Goal: Information Seeking & Learning: Learn about a topic

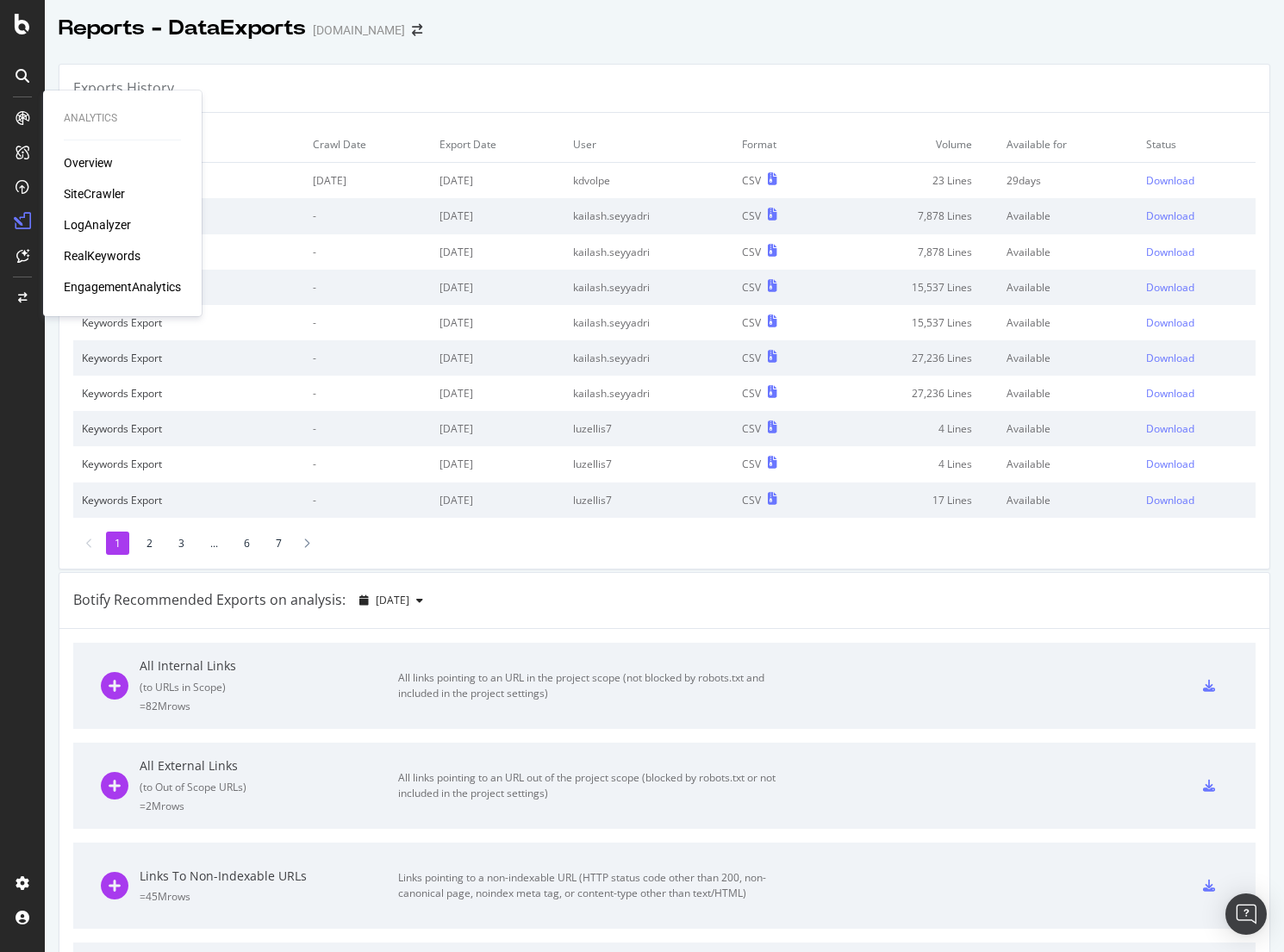
click at [79, 196] on div "SiteCrawler" at bounding box center [95, 194] width 61 height 17
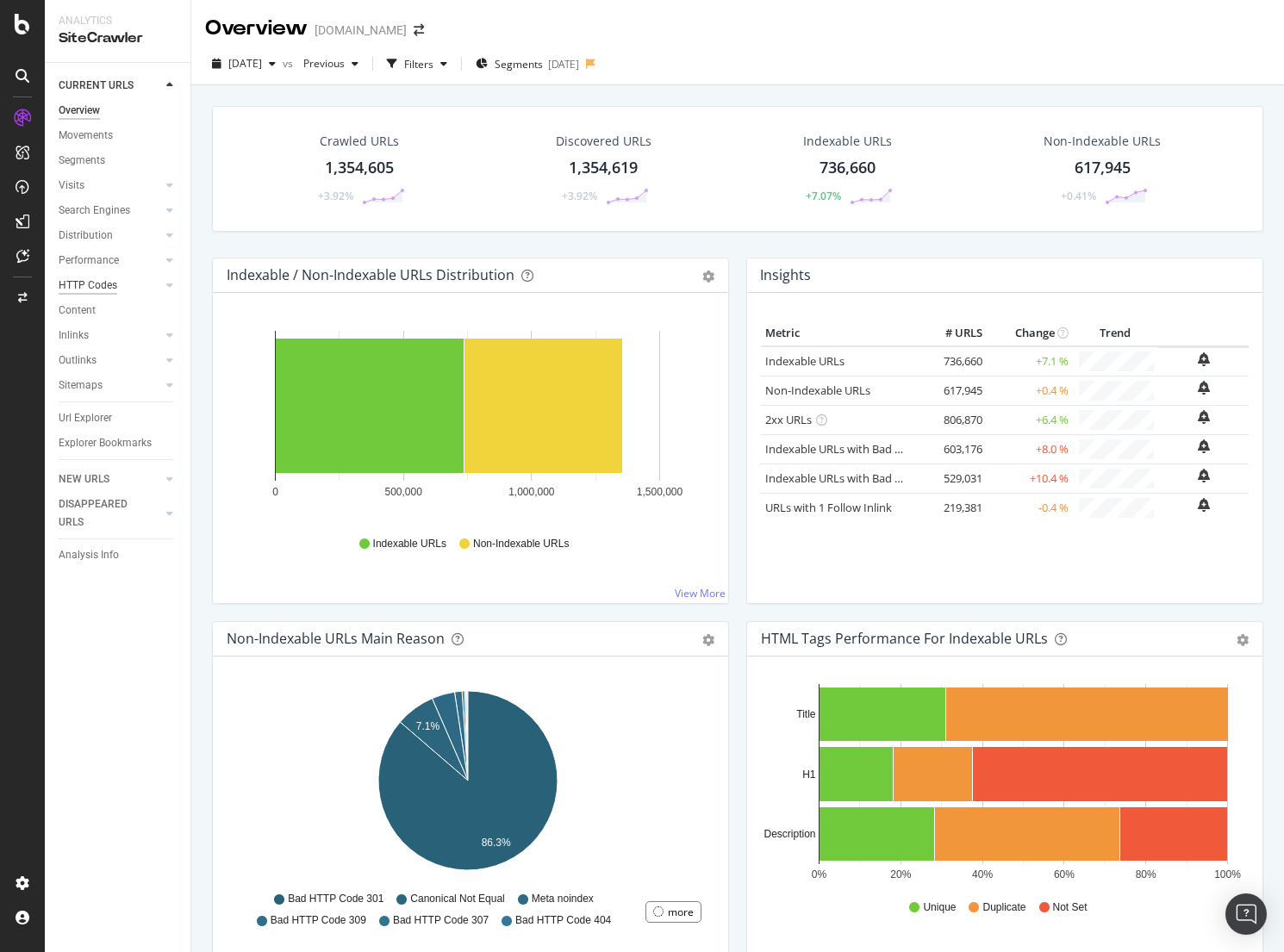
drag, startPoint x: 119, startPoint y: 284, endPoint x: 88, endPoint y: 290, distance: 31.6
click at [119, 285] on link "HTTP Codes" at bounding box center [109, 286] width 103 height 18
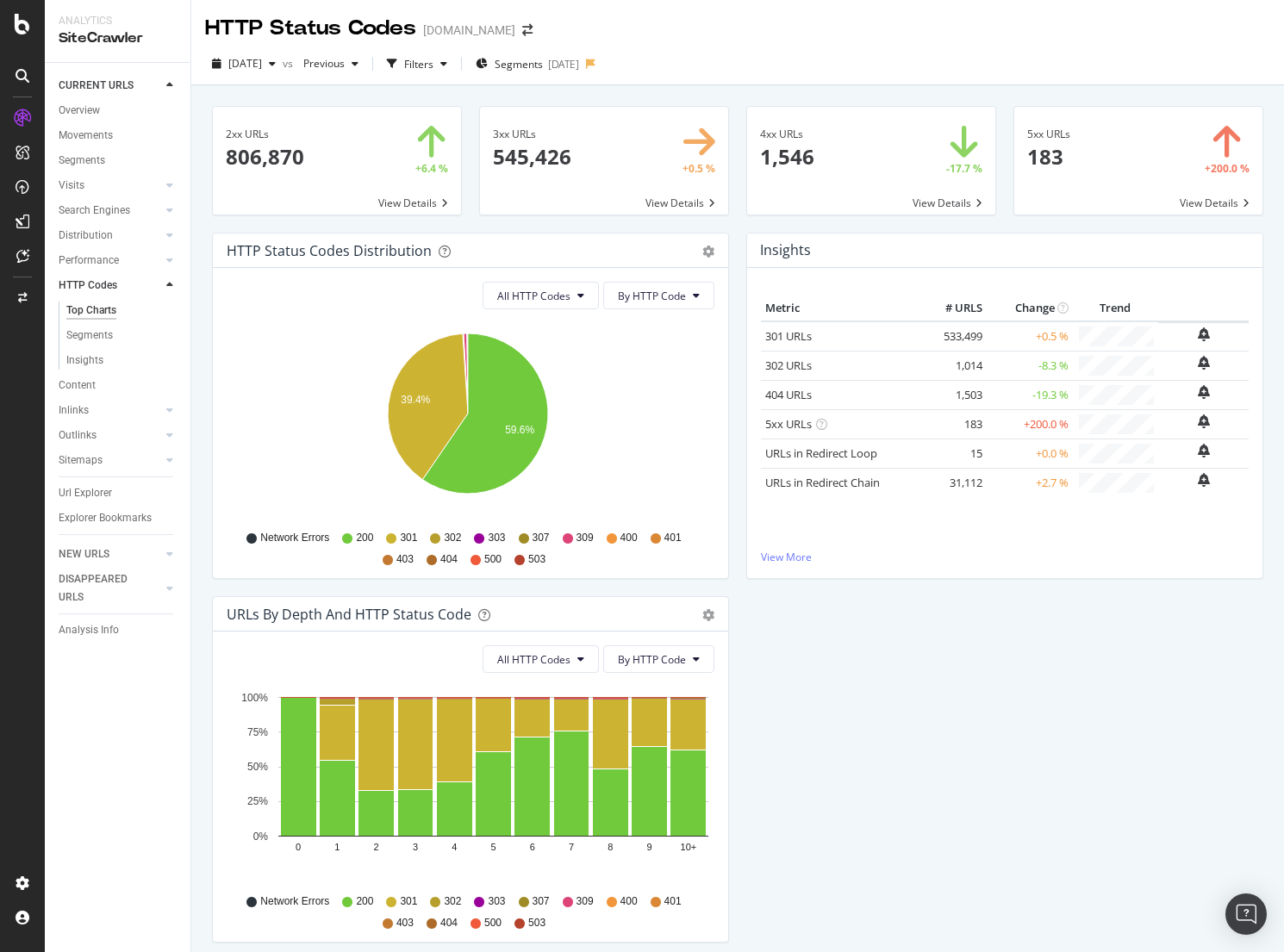
click at [797, 46] on div "[DATE] vs Previous Filters Segments [DATE]" at bounding box center [738, 64] width 1093 height 42
click at [534, 70] on span "Segments" at bounding box center [519, 63] width 48 height 14
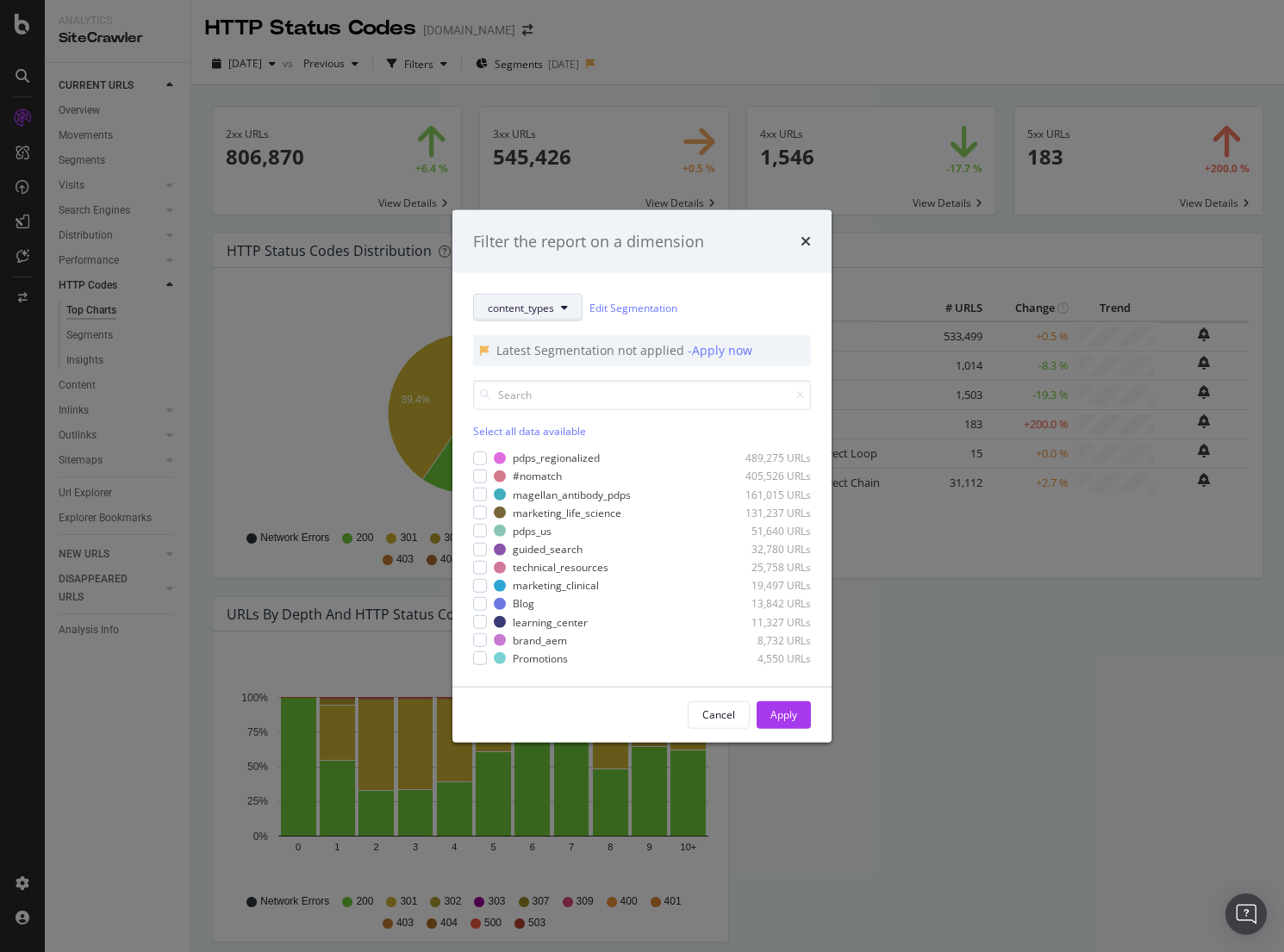
click at [571, 316] on button "content_types" at bounding box center [528, 308] width 109 height 28
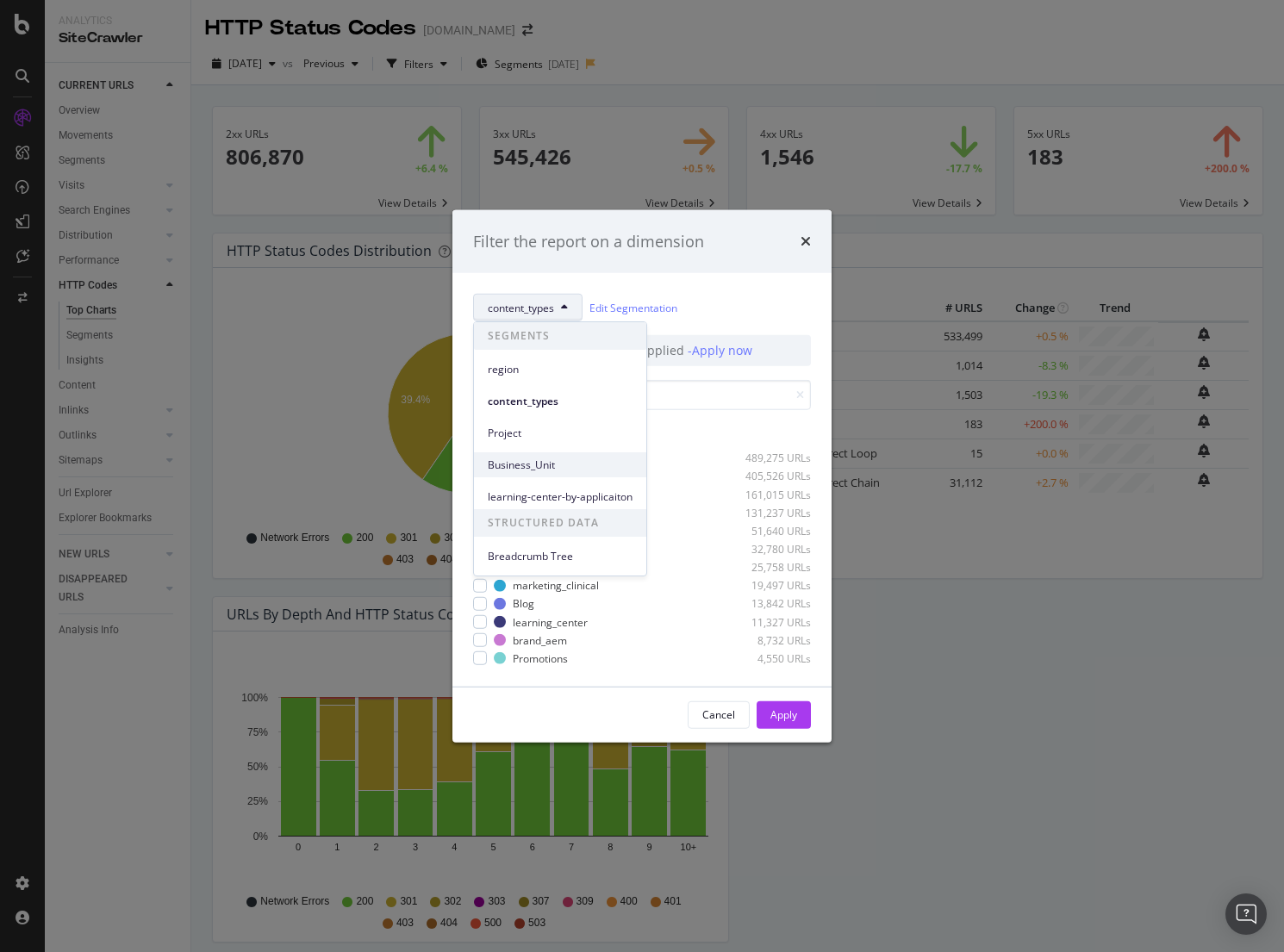
click at [536, 470] on span "Business_Unit" at bounding box center [560, 465] width 145 height 15
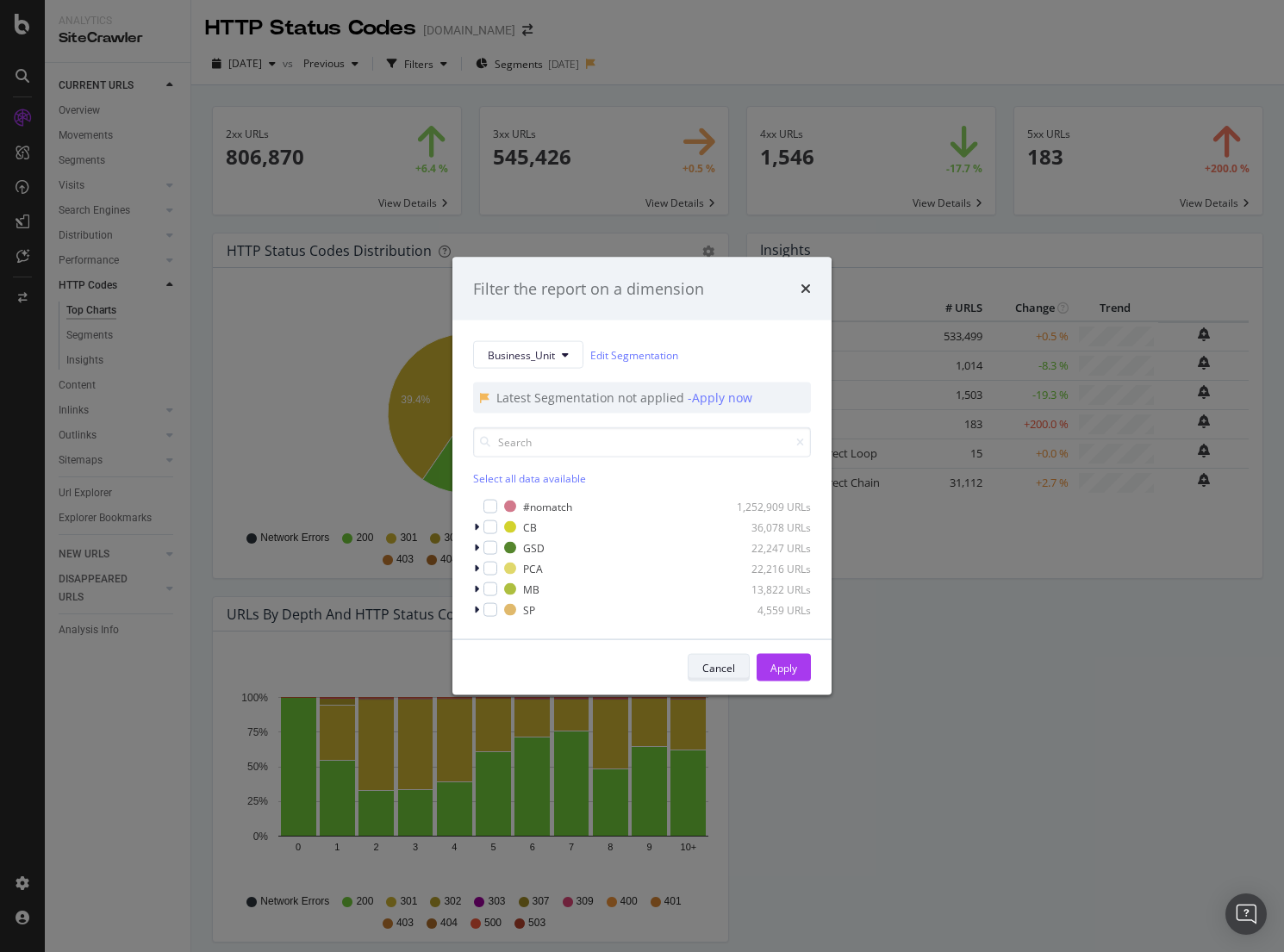
click at [719, 669] on div "Cancel" at bounding box center [719, 667] width 33 height 14
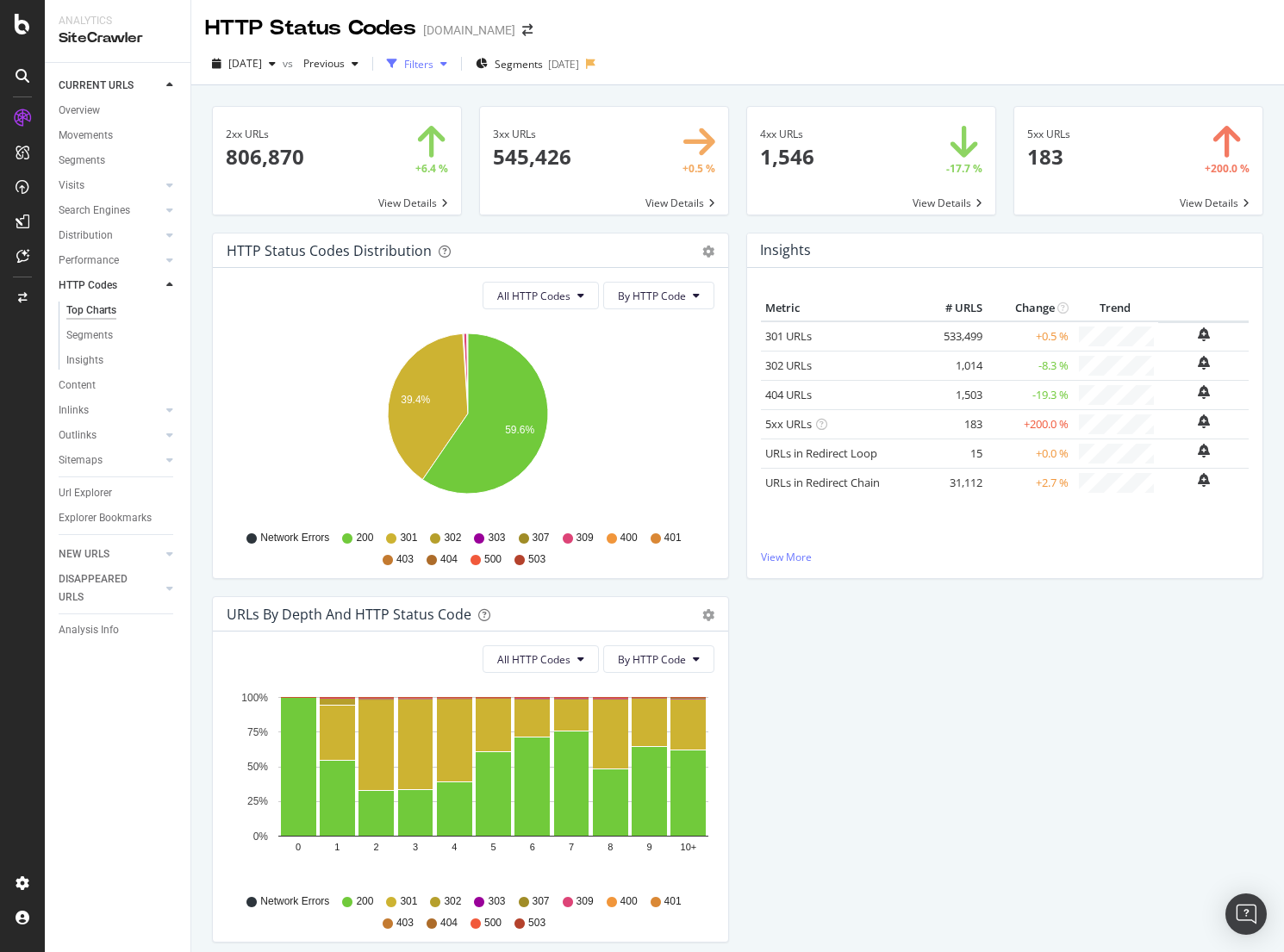
click at [433, 58] on div "Filters" at bounding box center [419, 63] width 30 height 14
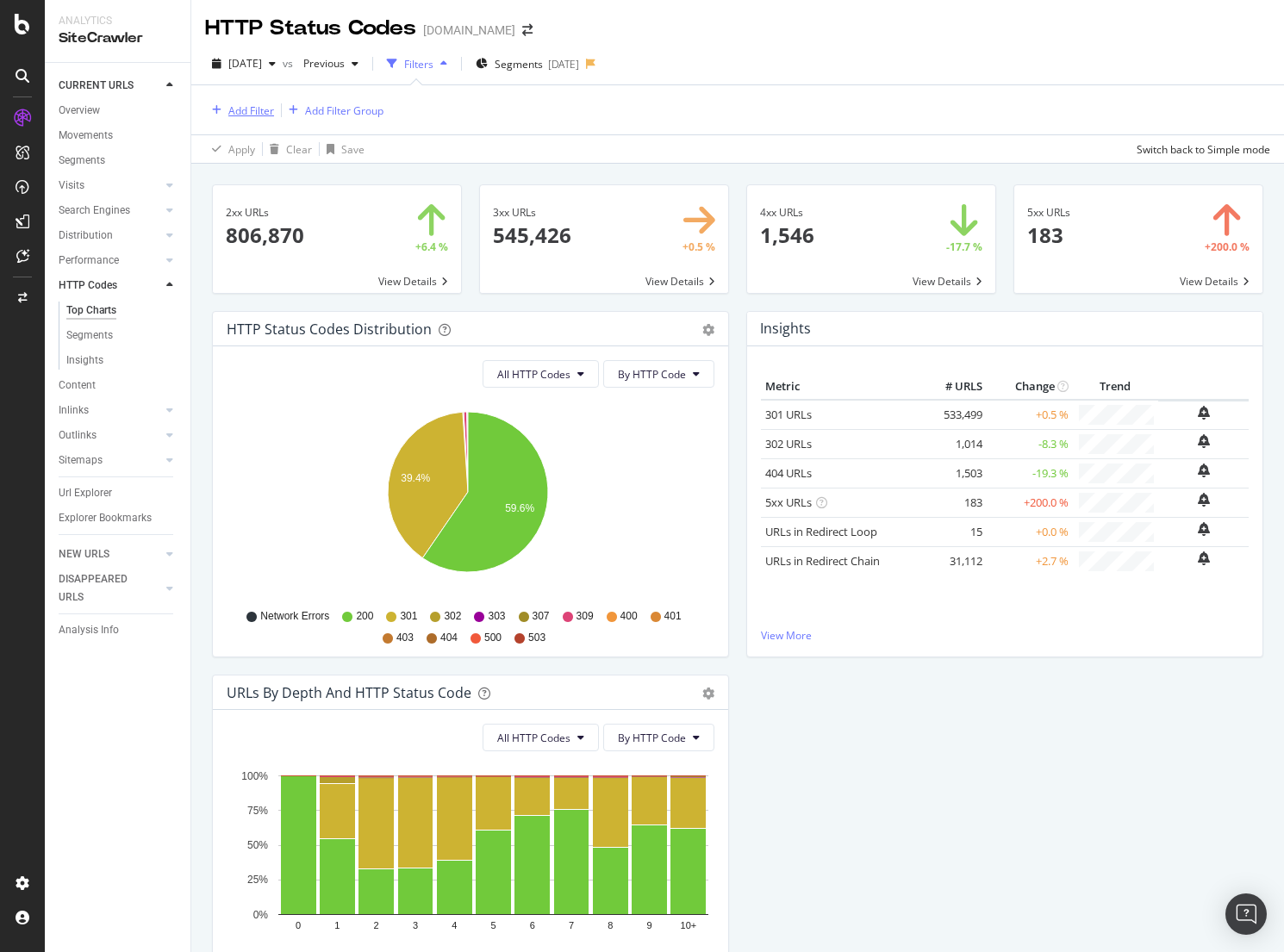
click at [254, 117] on div "Add Filter" at bounding box center [251, 110] width 46 height 14
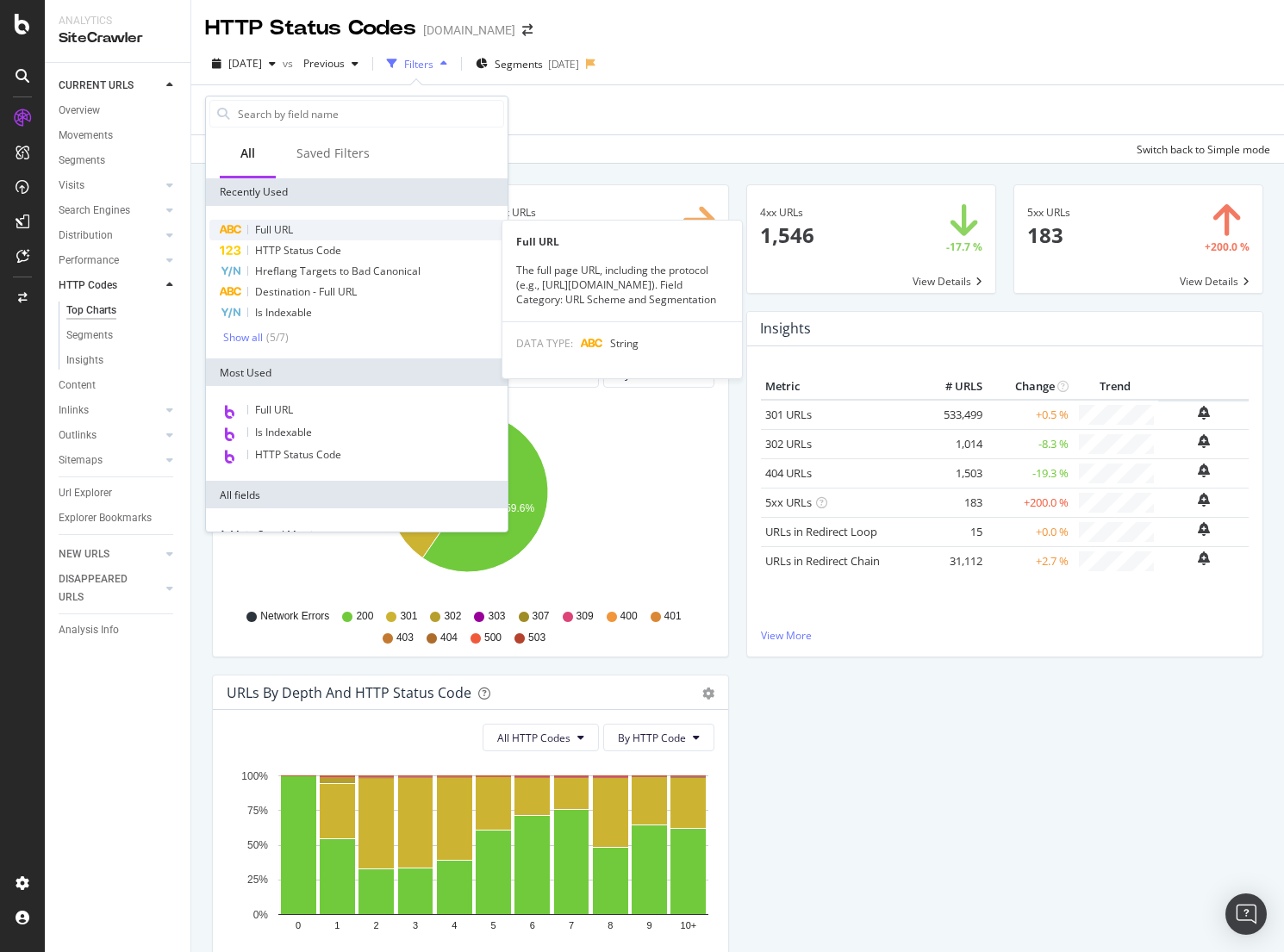
click at [293, 227] on span "Full URL" at bounding box center [274, 229] width 38 height 14
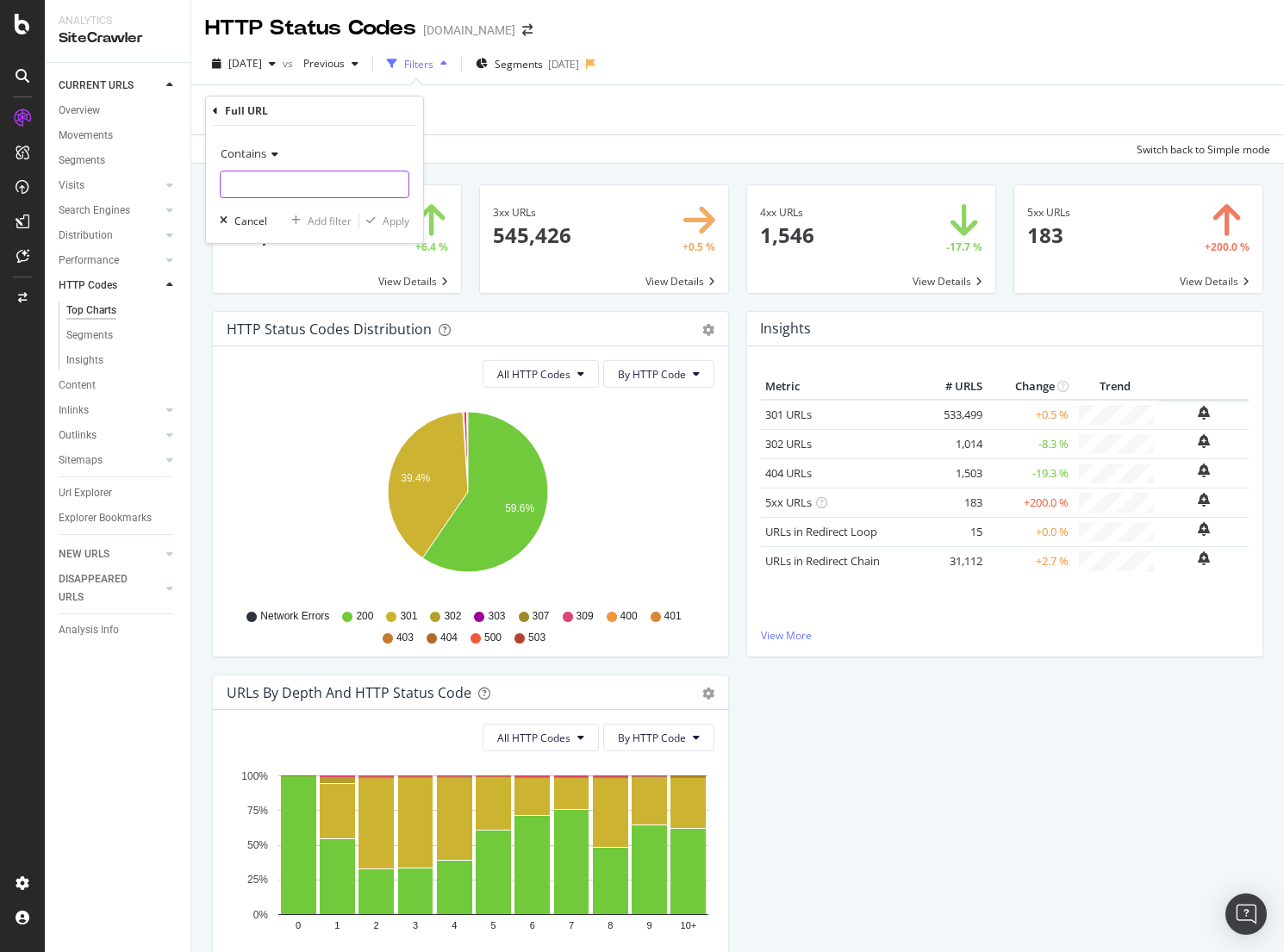
click at [311, 191] on input "text" at bounding box center [315, 184] width 188 height 28
paste input "[URL][DOMAIN_NAME]"
type input "[URL][DOMAIN_NAME]"
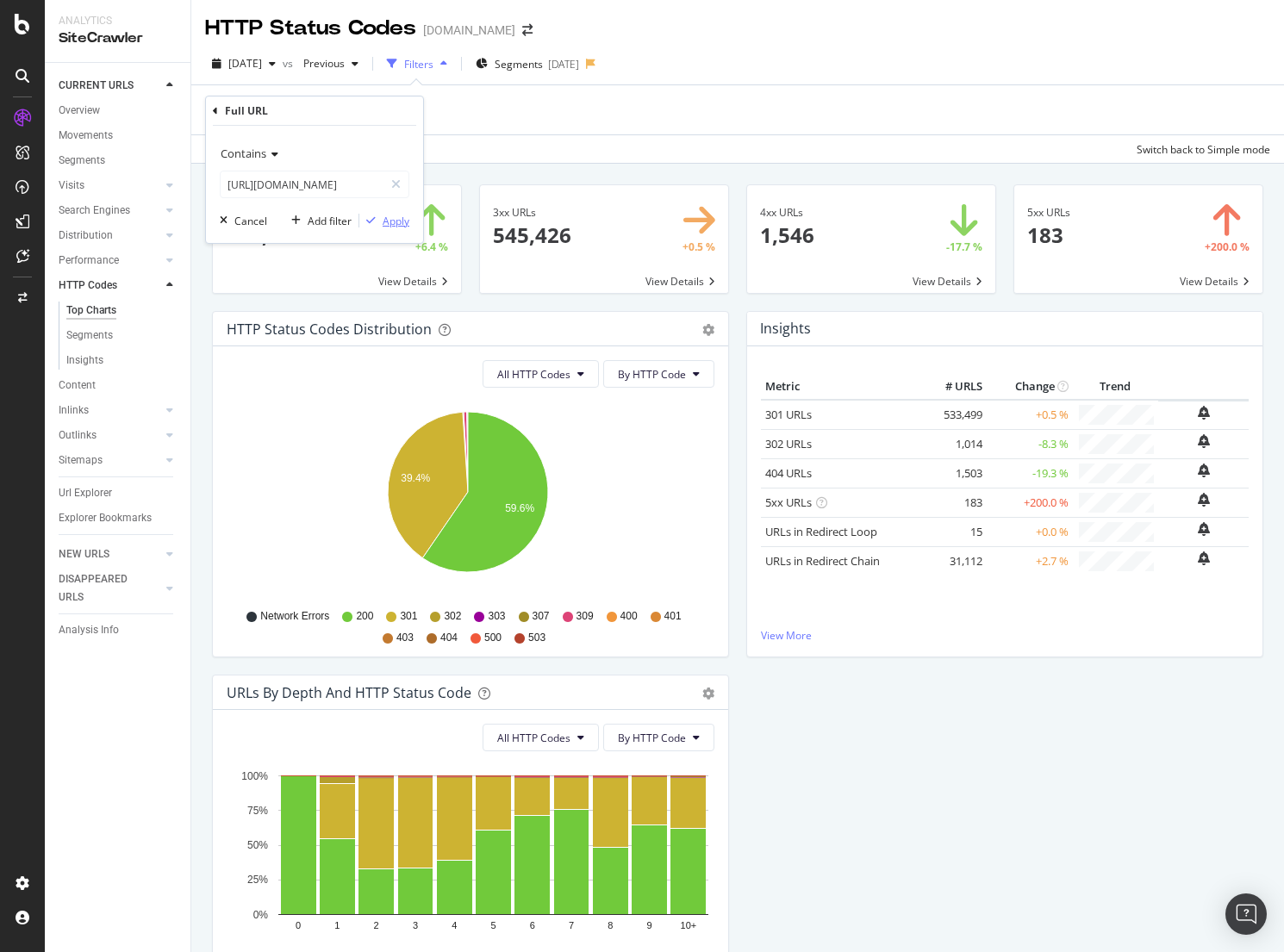
click at [397, 221] on div "Apply" at bounding box center [396, 221] width 27 height 14
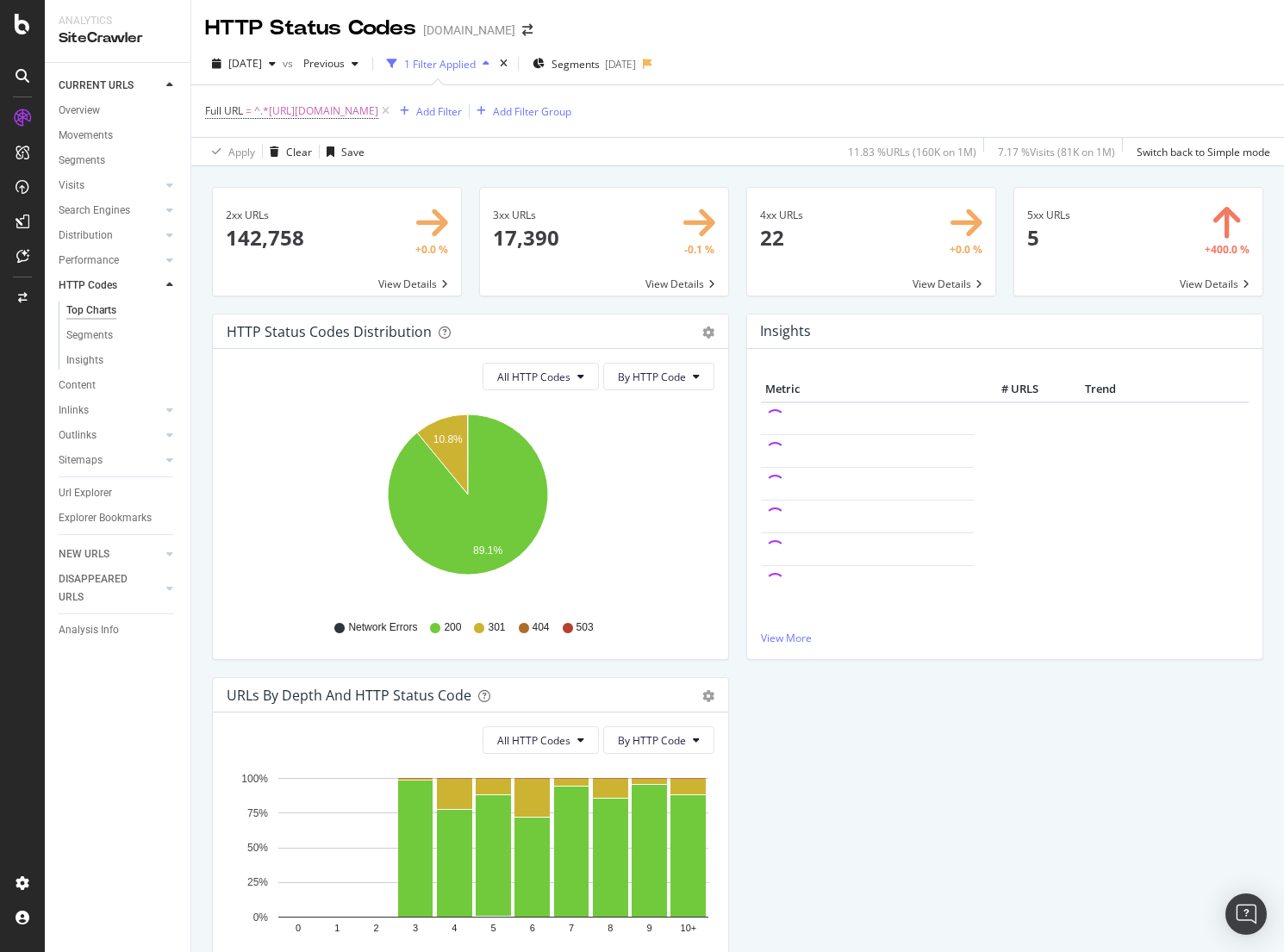
click at [922, 271] on span at bounding box center [871, 242] width 248 height 107
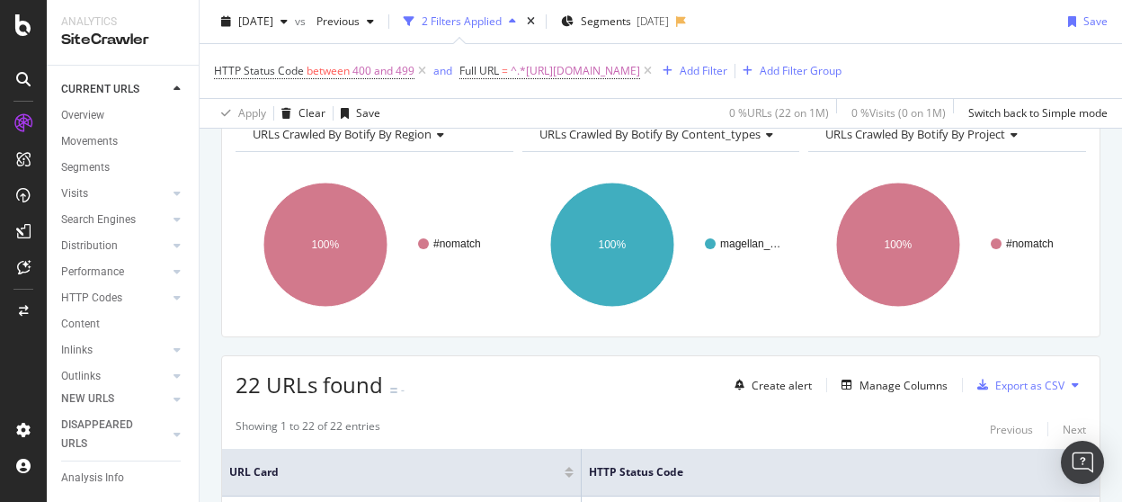
scroll to position [270, 0]
